Goal: Find specific page/section: Find specific page/section

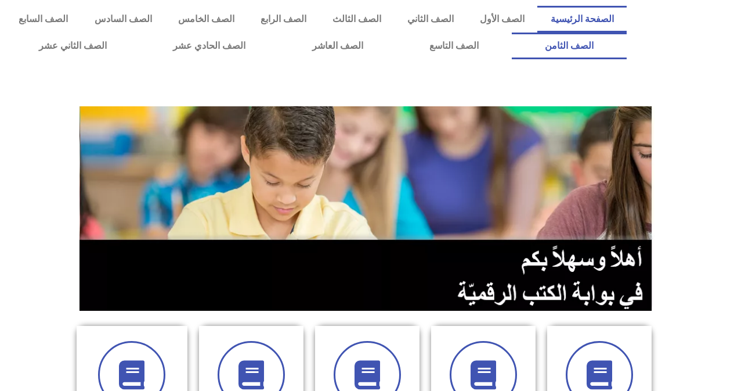
click at [512, 32] on link "الصف الثامن" at bounding box center [569, 45] width 115 height 27
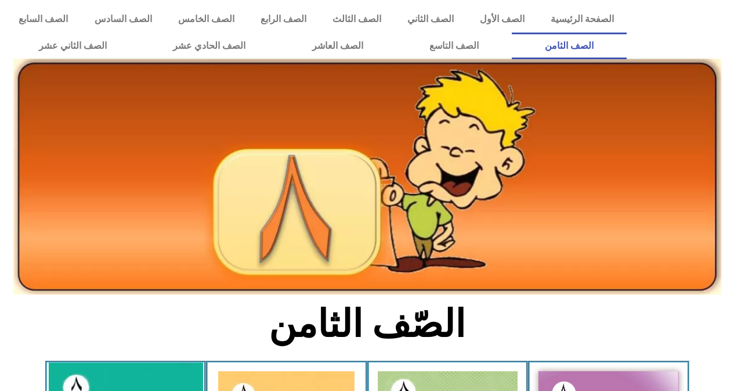
drag, startPoint x: 107, startPoint y: 368, endPoint x: 111, endPoint y: 374, distance: 7.1
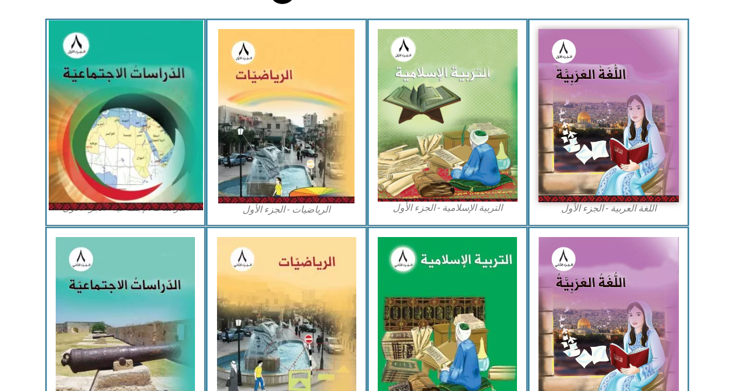
click at [168, 132] on img at bounding box center [125, 115] width 154 height 190
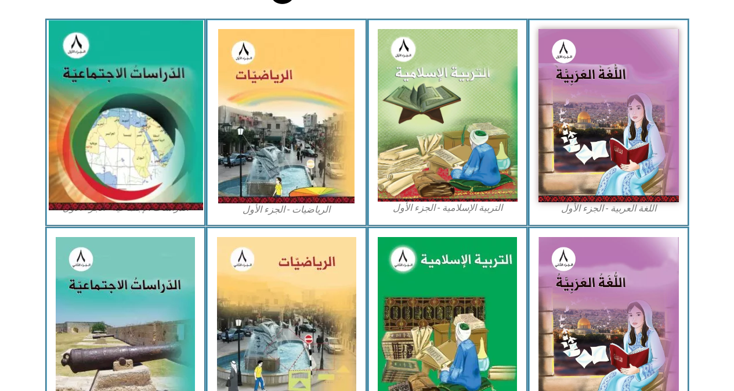
click at [168, 132] on img at bounding box center [125, 115] width 154 height 190
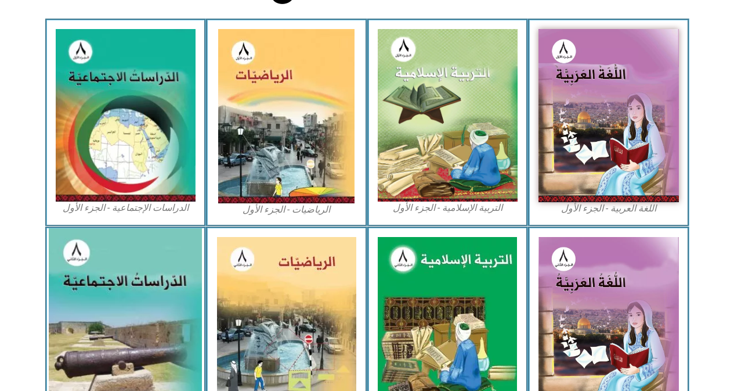
click at [129, 282] on img at bounding box center [125, 323] width 153 height 191
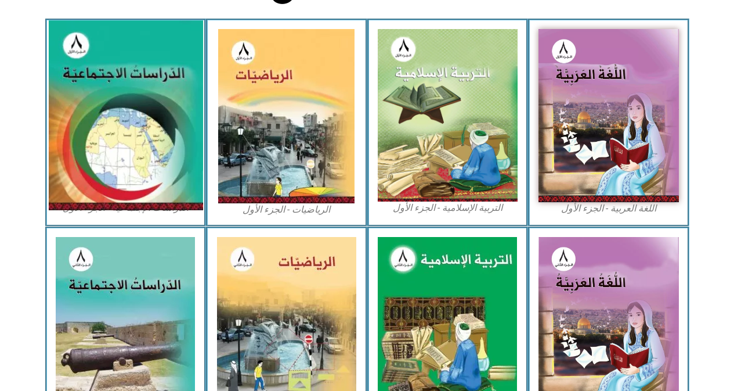
click at [96, 102] on img at bounding box center [125, 115] width 154 height 190
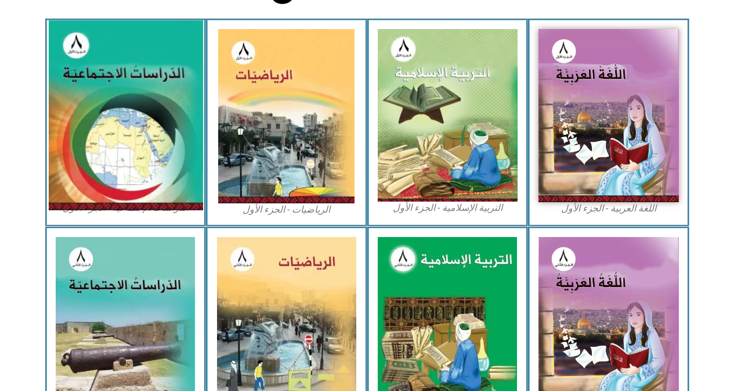
click at [96, 102] on img at bounding box center [125, 115] width 154 height 190
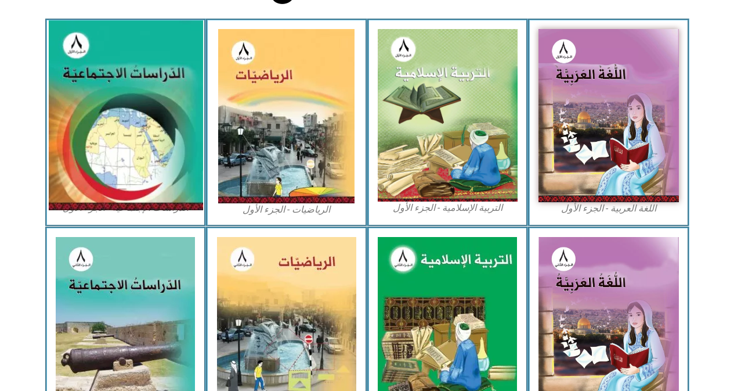
click at [96, 102] on img at bounding box center [125, 115] width 154 height 190
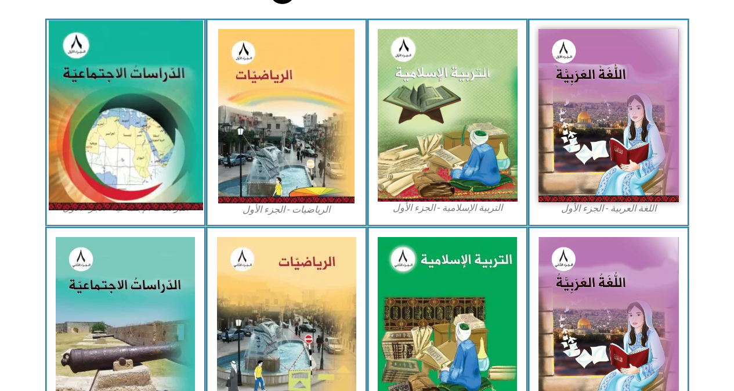
click at [96, 102] on img at bounding box center [125, 115] width 154 height 190
click at [180, 42] on img at bounding box center [125, 115] width 154 height 190
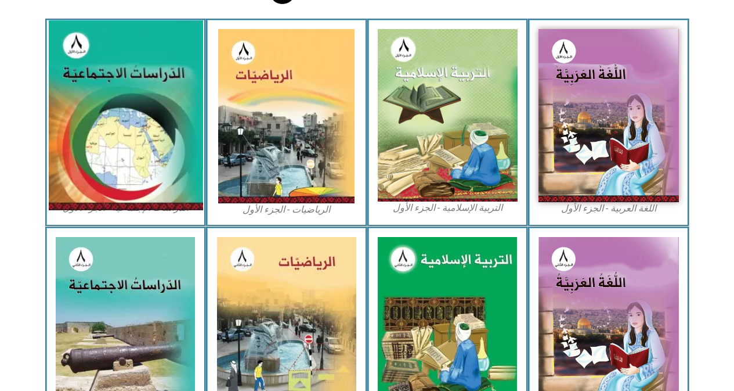
click at [71, 50] on img at bounding box center [125, 115] width 154 height 190
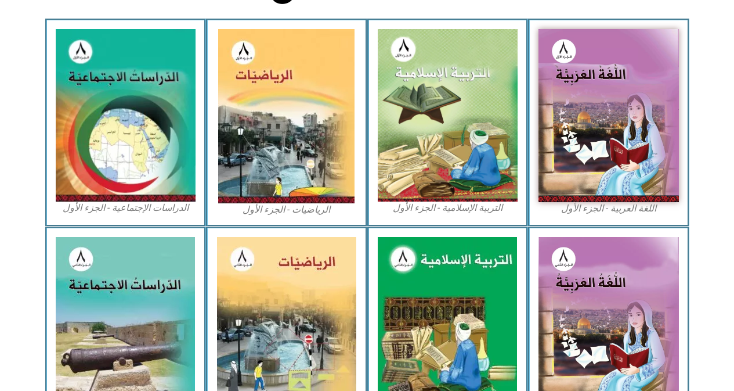
drag, startPoint x: 71, startPoint y: 50, endPoint x: 211, endPoint y: 49, distance: 139.8
click at [211, 49] on div "اللغة العربية - الجزء الأول​ التربية الإسلامية - الجزء الأول الرياضيات - الجزء …" at bounding box center [367, 123] width 644 height 208
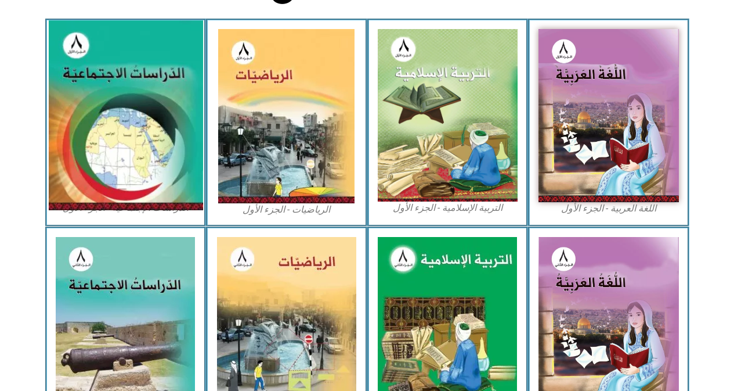
click at [141, 84] on img at bounding box center [125, 115] width 154 height 190
click at [138, 88] on img at bounding box center [125, 115] width 154 height 190
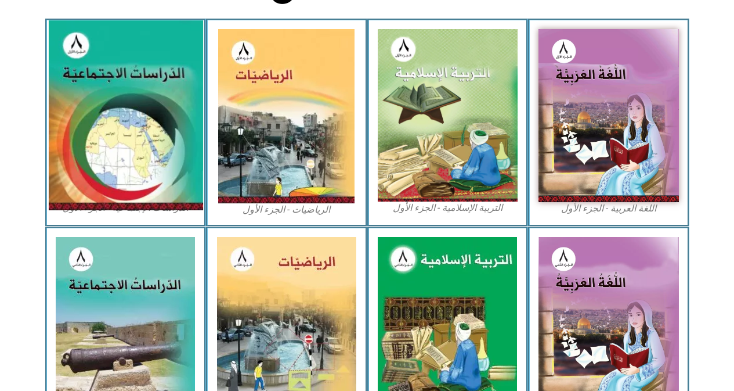
click at [138, 88] on img at bounding box center [125, 115] width 154 height 190
drag, startPoint x: 138, startPoint y: 88, endPoint x: 147, endPoint y: 93, distance: 10.5
click at [147, 93] on img at bounding box center [125, 115] width 154 height 190
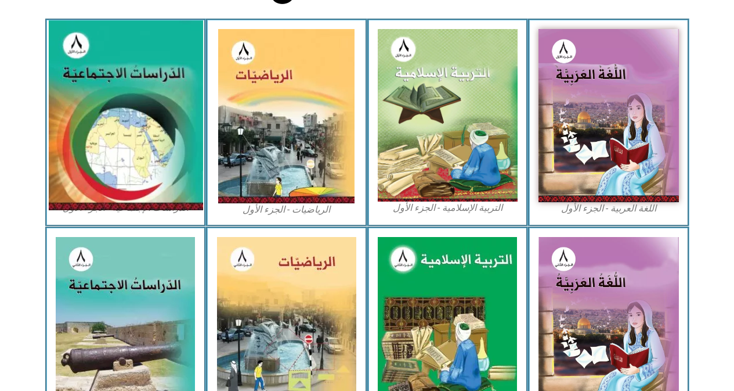
click at [146, 93] on img at bounding box center [125, 115] width 154 height 190
click at [142, 93] on img at bounding box center [125, 115] width 154 height 190
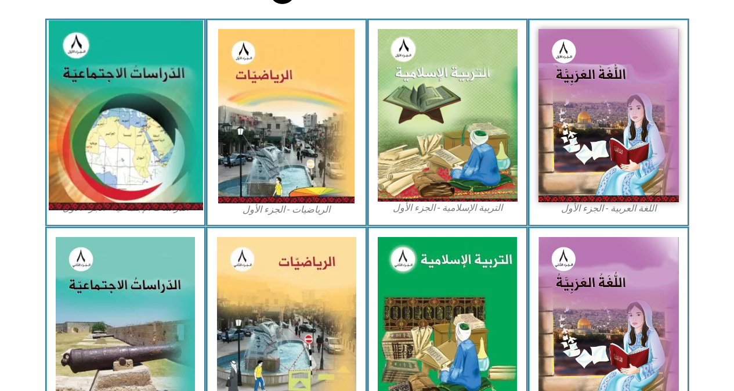
click at [142, 93] on img at bounding box center [125, 115] width 154 height 190
click at [112, 90] on img at bounding box center [125, 115] width 154 height 190
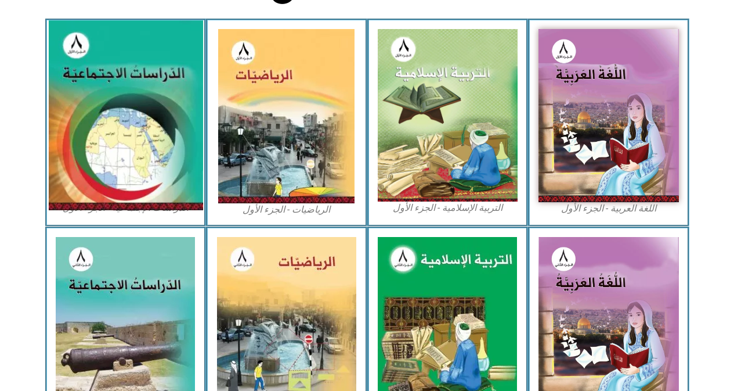
click at [112, 90] on img at bounding box center [125, 115] width 154 height 190
click at [131, 63] on img at bounding box center [125, 115] width 154 height 190
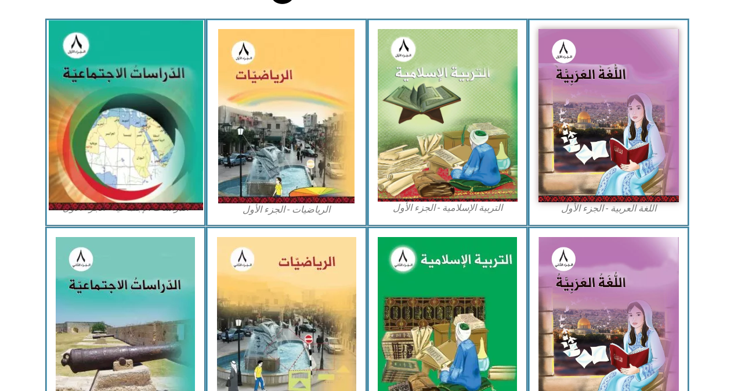
click at [131, 63] on img at bounding box center [125, 115] width 154 height 190
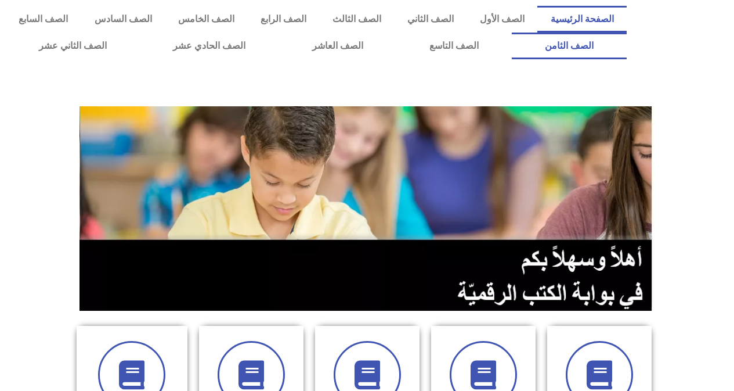
click at [512, 32] on link "الصف الثامن" at bounding box center [569, 45] width 115 height 27
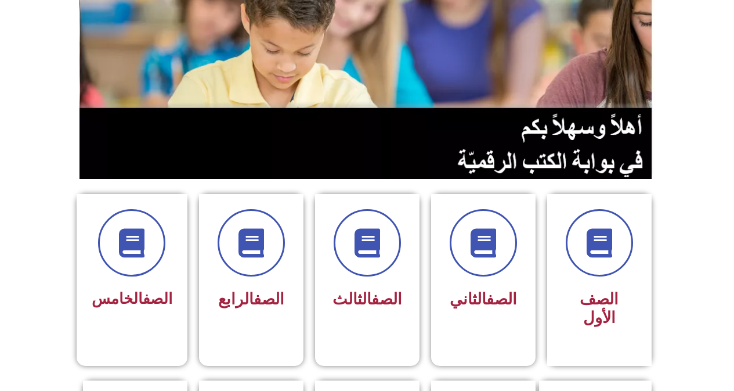
scroll to position [225, 0]
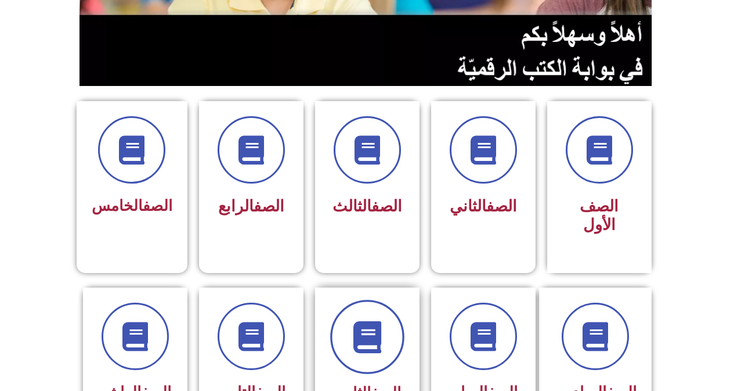
click at [359, 348] on span at bounding box center [367, 336] width 74 height 74
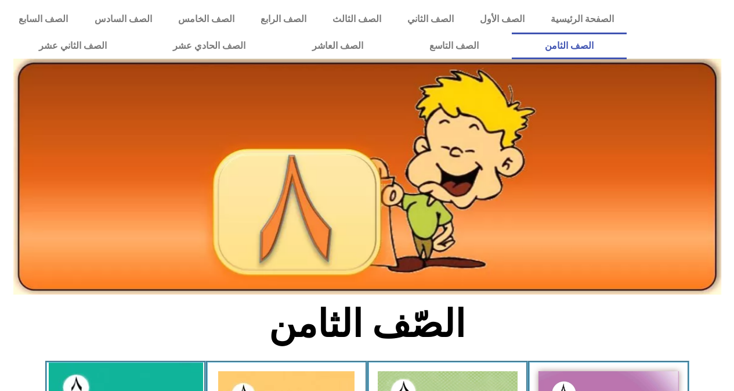
click at [512, 32] on link "الصف الثامن" at bounding box center [569, 45] width 115 height 27
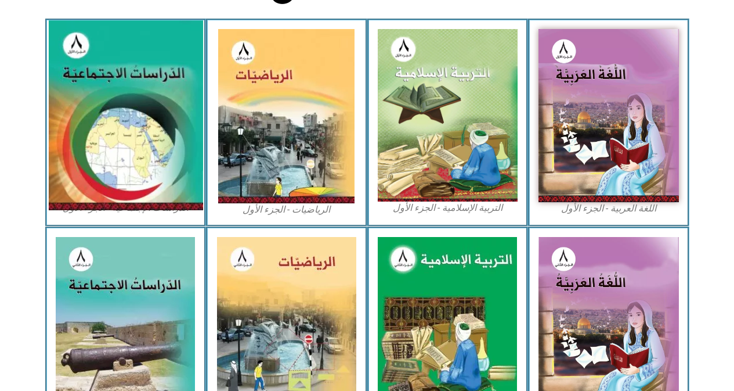
click at [68, 56] on img at bounding box center [125, 115] width 154 height 190
drag, startPoint x: 68, startPoint y: 56, endPoint x: 104, endPoint y: 112, distance: 66.3
click at [104, 112] on img at bounding box center [125, 115] width 154 height 190
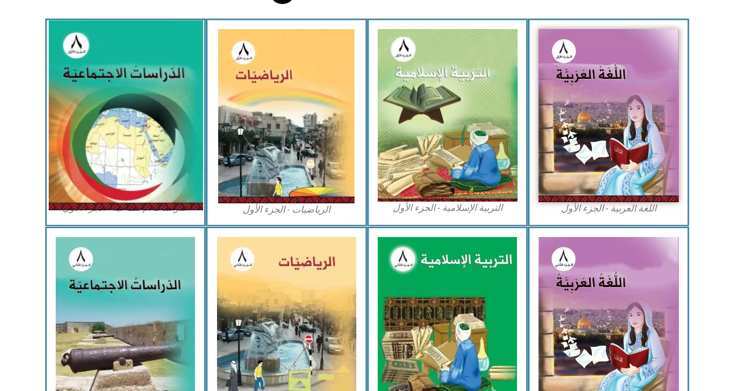
click at [104, 112] on img at bounding box center [125, 115] width 154 height 190
click at [103, 113] on img at bounding box center [125, 115] width 154 height 190
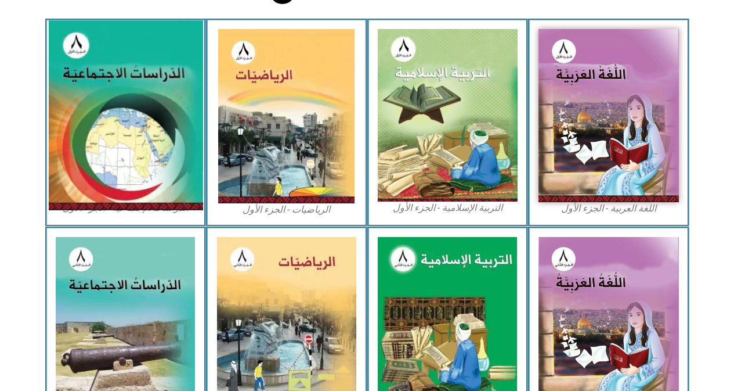
click at [103, 113] on img at bounding box center [125, 115] width 154 height 190
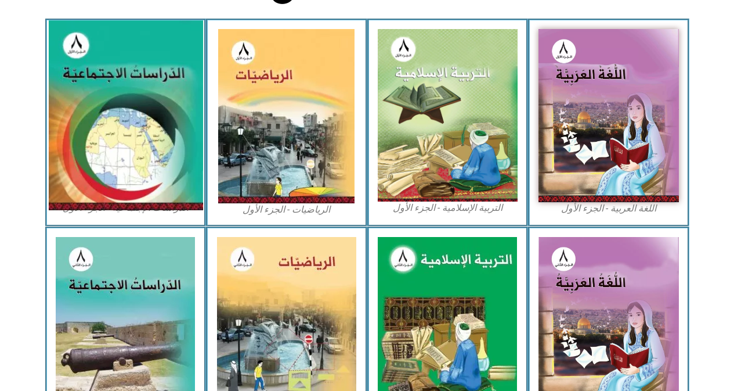
click at [144, 78] on img at bounding box center [125, 115] width 154 height 190
click at [154, 64] on img at bounding box center [125, 115] width 154 height 190
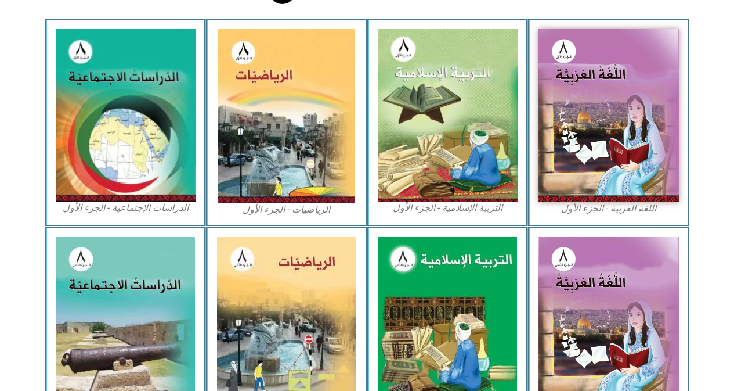
drag, startPoint x: 366, startPoint y: 209, endPoint x: 375, endPoint y: 190, distance: 20.8
click at [375, 190] on div "التربية الإسلامية - الجزء الأول" at bounding box center [447, 123] width 161 height 208
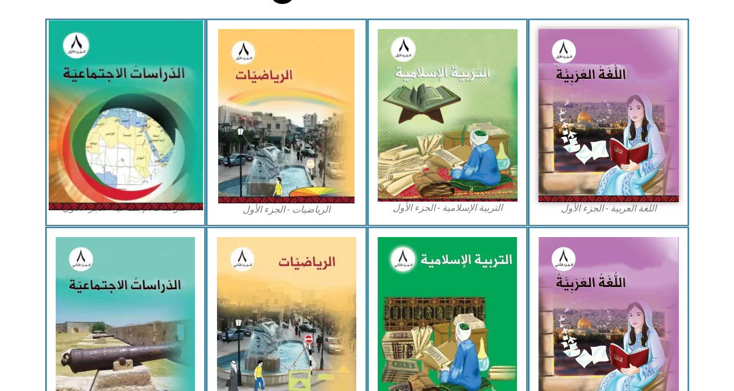
click at [140, 159] on img at bounding box center [125, 115] width 154 height 190
click at [106, 71] on img at bounding box center [125, 115] width 154 height 190
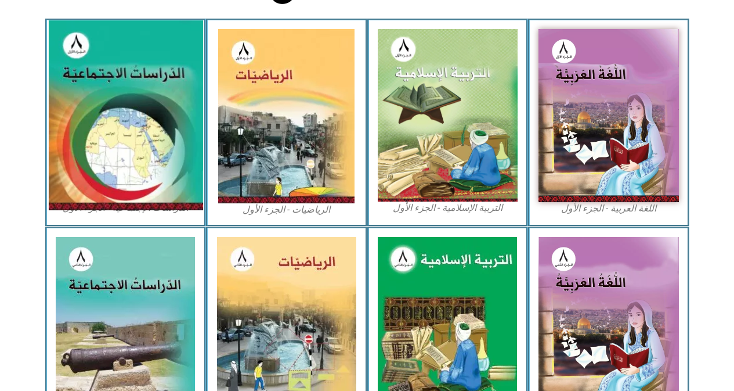
click at [106, 71] on img at bounding box center [125, 115] width 154 height 190
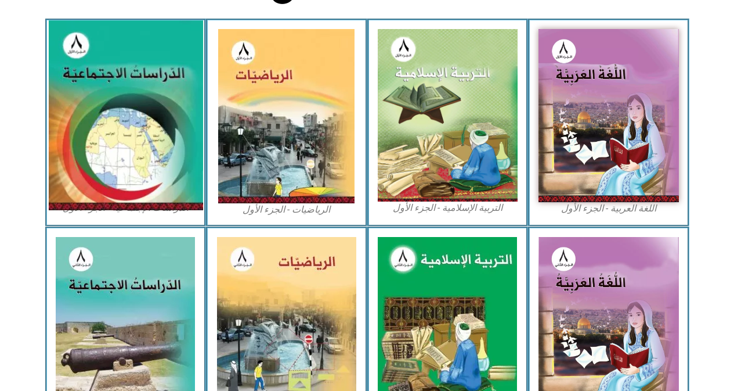
click at [106, 71] on img at bounding box center [125, 115] width 154 height 190
click at [140, 67] on img at bounding box center [125, 115] width 154 height 190
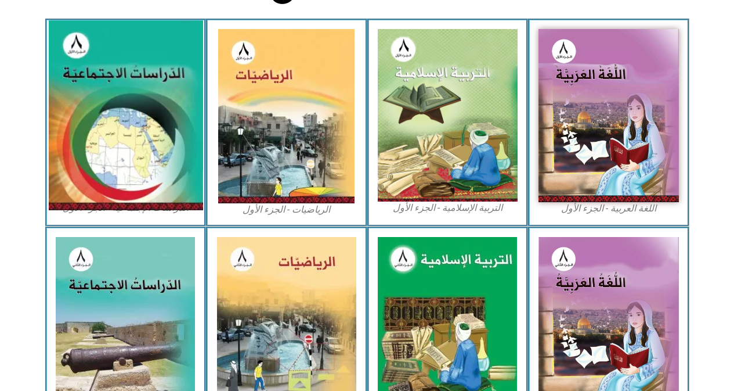
drag, startPoint x: 127, startPoint y: 67, endPoint x: 140, endPoint y: 67, distance: 12.8
click at [140, 67] on img at bounding box center [125, 115] width 154 height 190
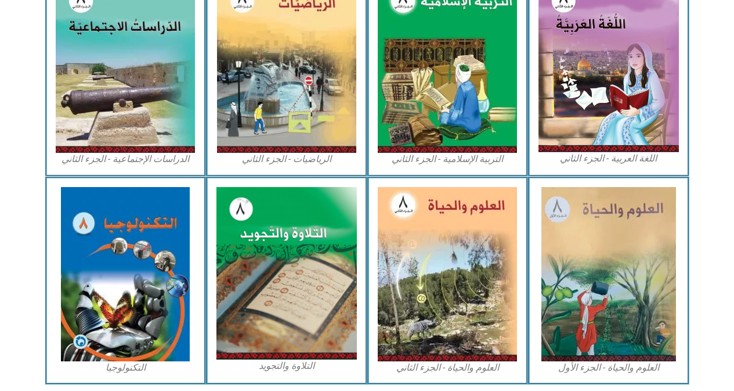
scroll to position [643, 0]
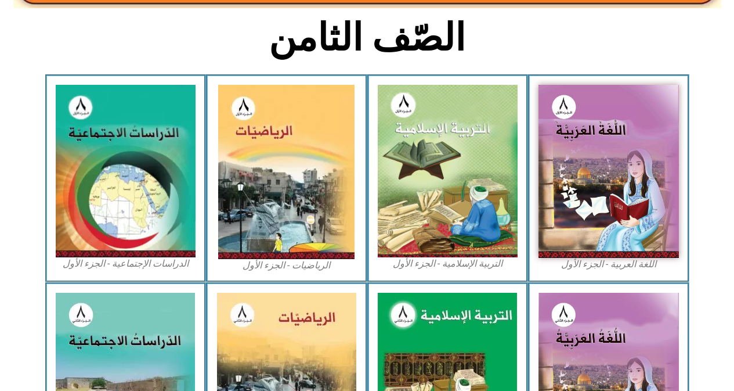
scroll to position [309, 0]
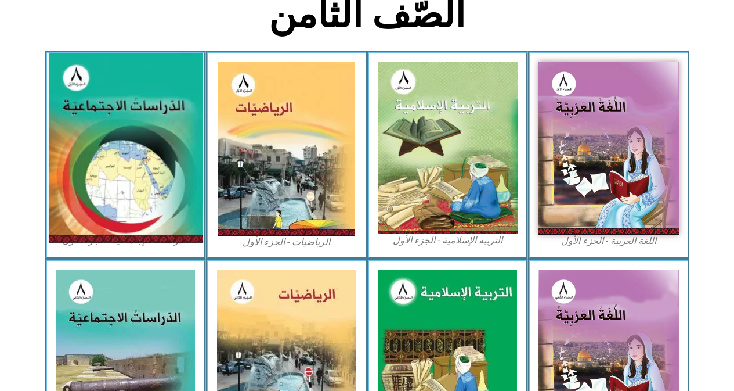
click at [93, 113] on img at bounding box center [125, 148] width 154 height 190
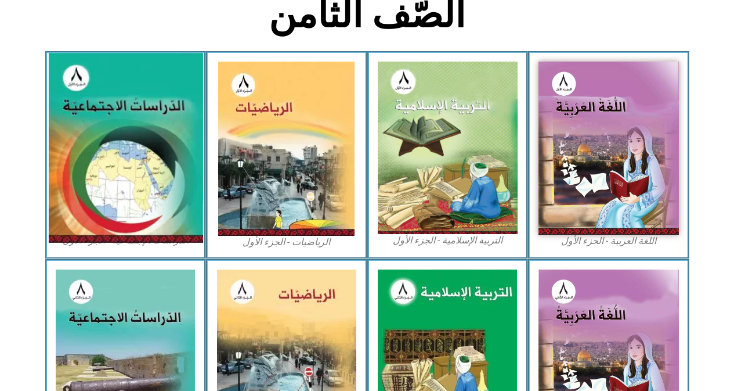
drag, startPoint x: 93, startPoint y: 113, endPoint x: 71, endPoint y: 111, distance: 22.1
click at [71, 111] on img at bounding box center [125, 148] width 154 height 190
click at [70, 110] on img at bounding box center [125, 148] width 154 height 190
click at [121, 123] on img at bounding box center [125, 148] width 154 height 190
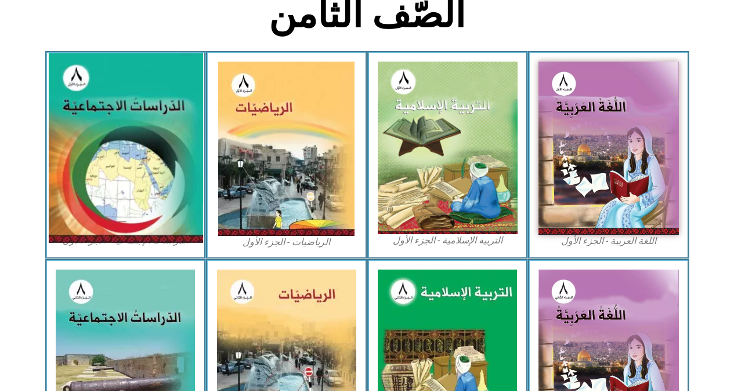
drag, startPoint x: 121, startPoint y: 123, endPoint x: 82, endPoint y: 122, distance: 39.5
click at [82, 122] on img at bounding box center [125, 148] width 154 height 190
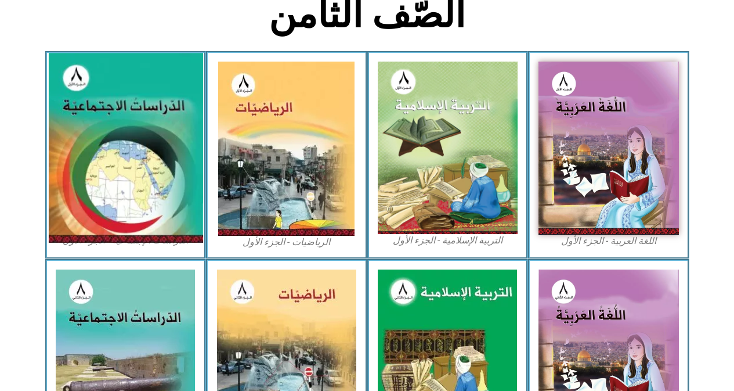
click at [82, 122] on img at bounding box center [125, 148] width 154 height 190
drag, startPoint x: 82, startPoint y: 122, endPoint x: 118, endPoint y: 115, distance: 37.1
click at [118, 115] on img at bounding box center [125, 148] width 154 height 190
drag, startPoint x: 118, startPoint y: 115, endPoint x: 109, endPoint y: 104, distance: 14.9
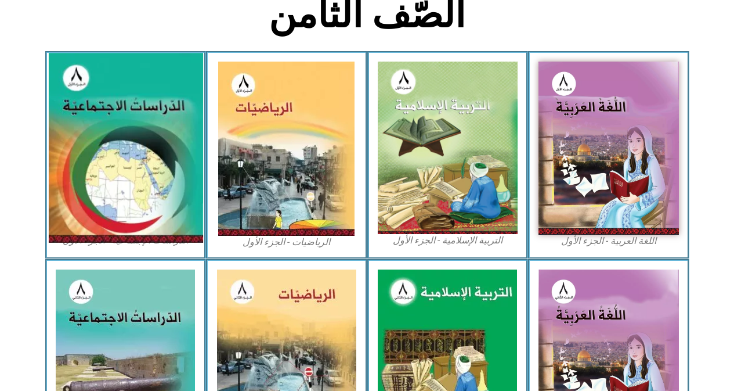
click at [109, 104] on img at bounding box center [125, 148] width 154 height 190
click at [164, 85] on img at bounding box center [125, 148] width 154 height 190
drag, startPoint x: 164, startPoint y: 85, endPoint x: 166, endPoint y: 91, distance: 6.8
click at [166, 91] on img at bounding box center [125, 148] width 154 height 190
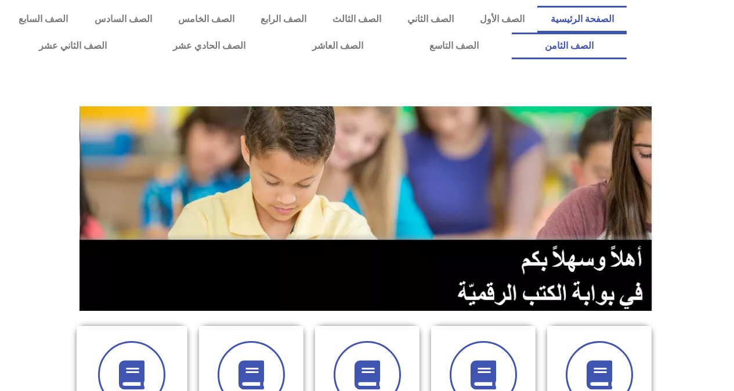
click at [512, 32] on link "الصف الثامن" at bounding box center [569, 45] width 115 height 27
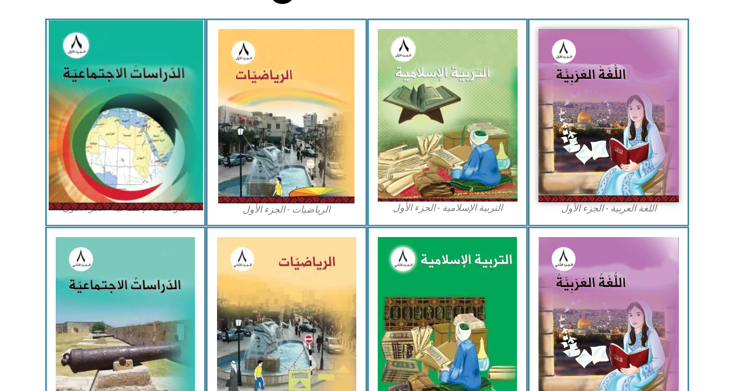
click at [56, 99] on img at bounding box center [125, 115] width 154 height 190
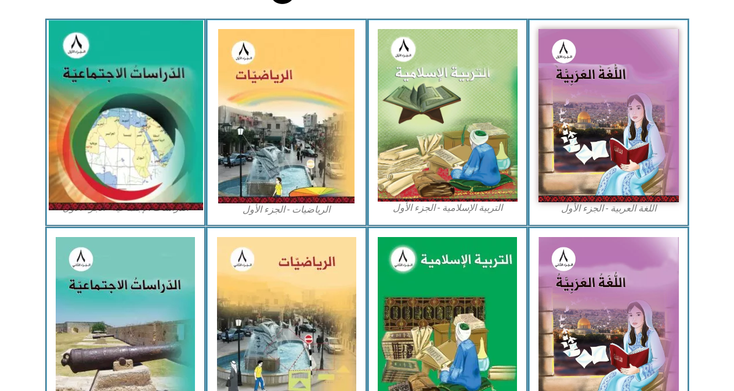
click at [56, 99] on img at bounding box center [125, 115] width 154 height 190
click at [119, 114] on img at bounding box center [125, 115] width 154 height 190
drag, startPoint x: 119, startPoint y: 114, endPoint x: 117, endPoint y: 105, distance: 8.9
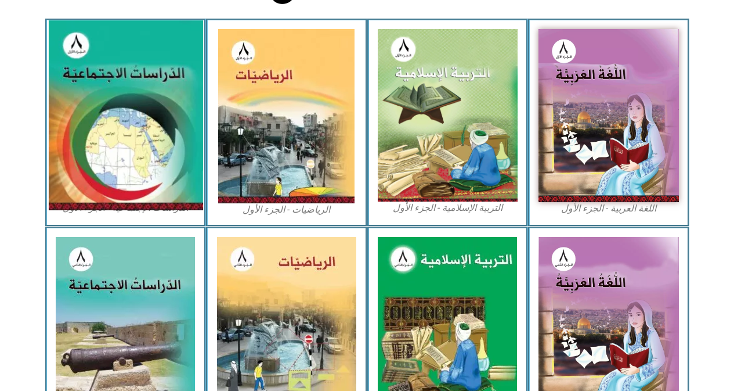
click at [117, 105] on img at bounding box center [125, 115] width 154 height 190
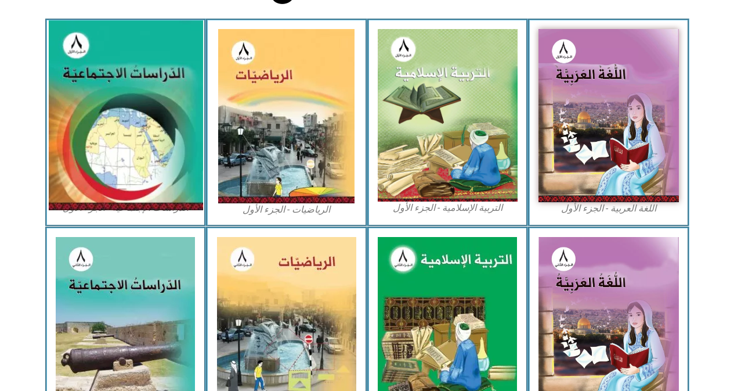
click at [117, 105] on img at bounding box center [125, 115] width 154 height 190
